Goal: Find specific page/section: Find specific page/section

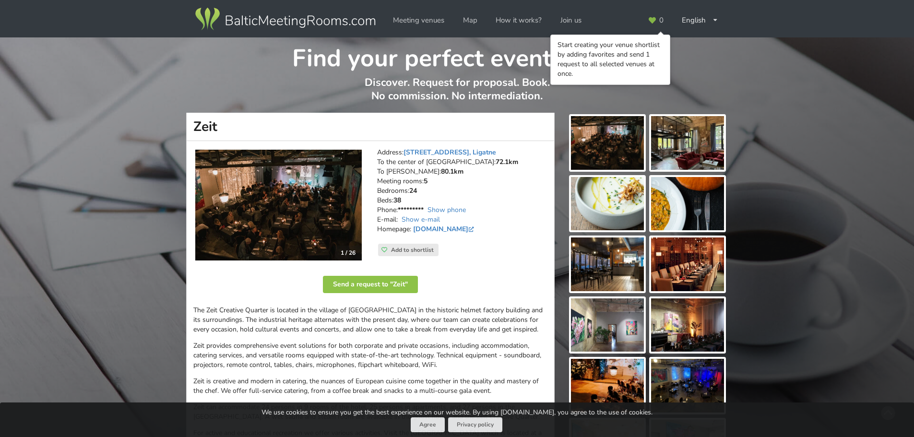
click at [855, 103] on div "Find your perfect event space Discover. Request for proposal. Book. No commissi…" at bounding box center [457, 74] width 914 height 75
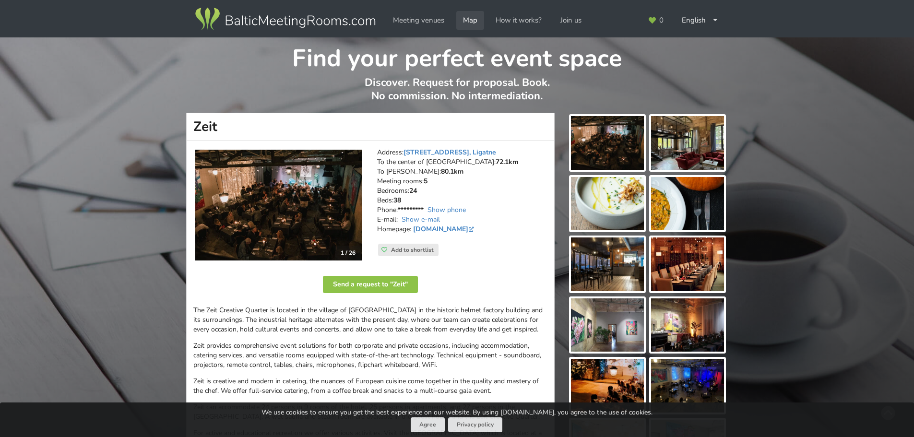
click at [470, 18] on link "Map" at bounding box center [470, 20] width 28 height 19
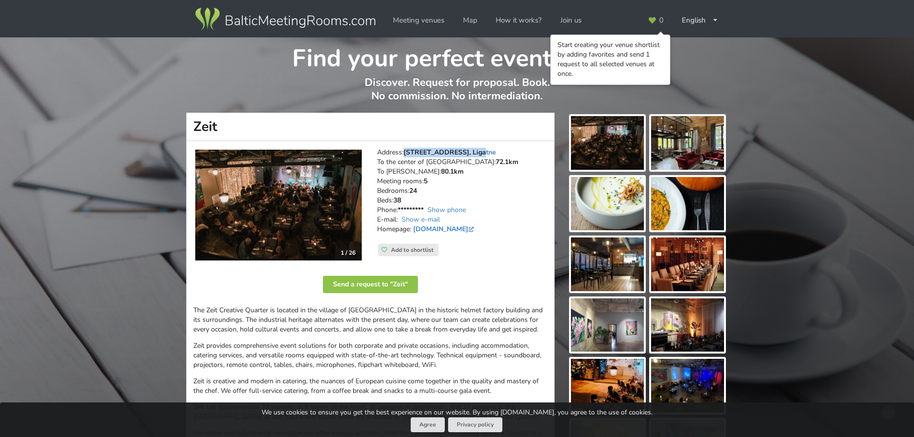
drag, startPoint x: 0, startPoint y: 0, endPoint x: 405, endPoint y: 152, distance: 432.7
click at [405, 152] on address "Address: Gaujas iela 4, Ligatne To the center of Riga: 72.1km To RIX: 80.1km Me…" at bounding box center [462, 196] width 170 height 96
copy link "[STREET_ADDRESS], Ligatne"
